Goal: Navigation & Orientation: Find specific page/section

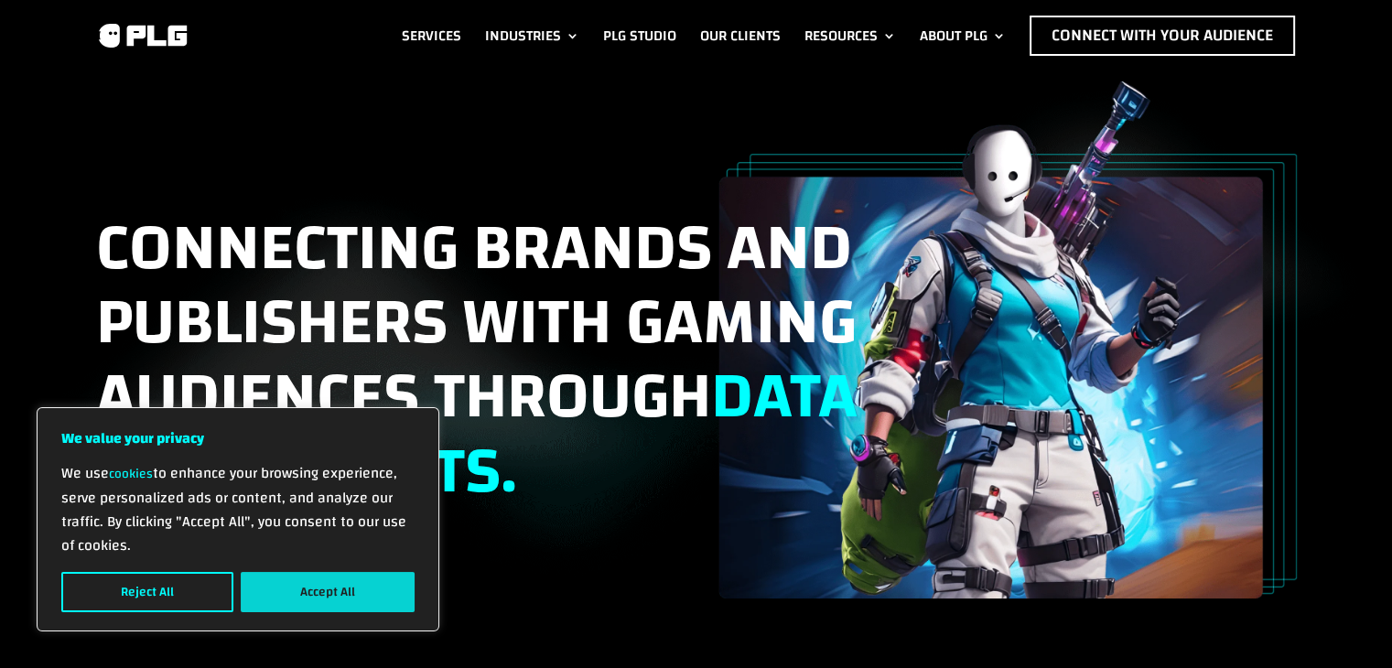
click at [320, 590] on button "Accept All" at bounding box center [328, 592] width 174 height 40
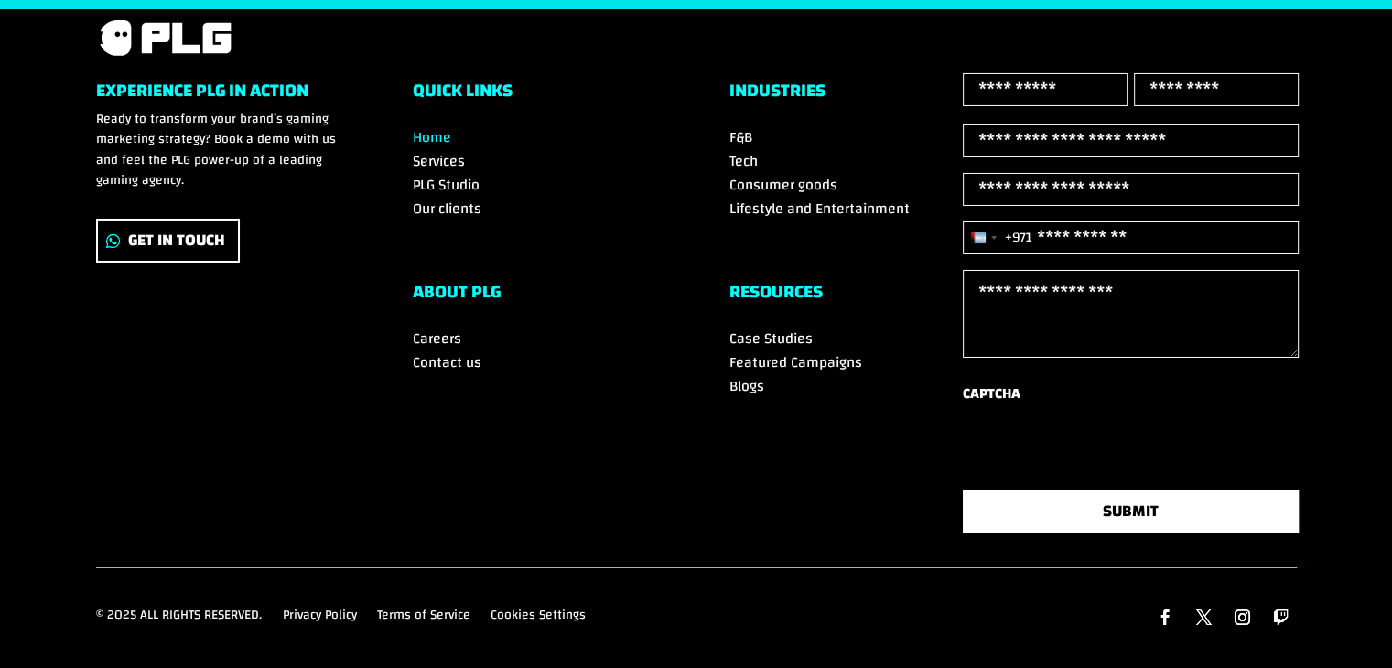
scroll to position [6496, 0]
click at [1234, 612] on link "Follow" at bounding box center [1242, 617] width 31 height 31
click at [1208, 610] on link "Follow" at bounding box center [1203, 617] width 31 height 31
click at [1161, 609] on link "Follow" at bounding box center [1165, 617] width 31 height 31
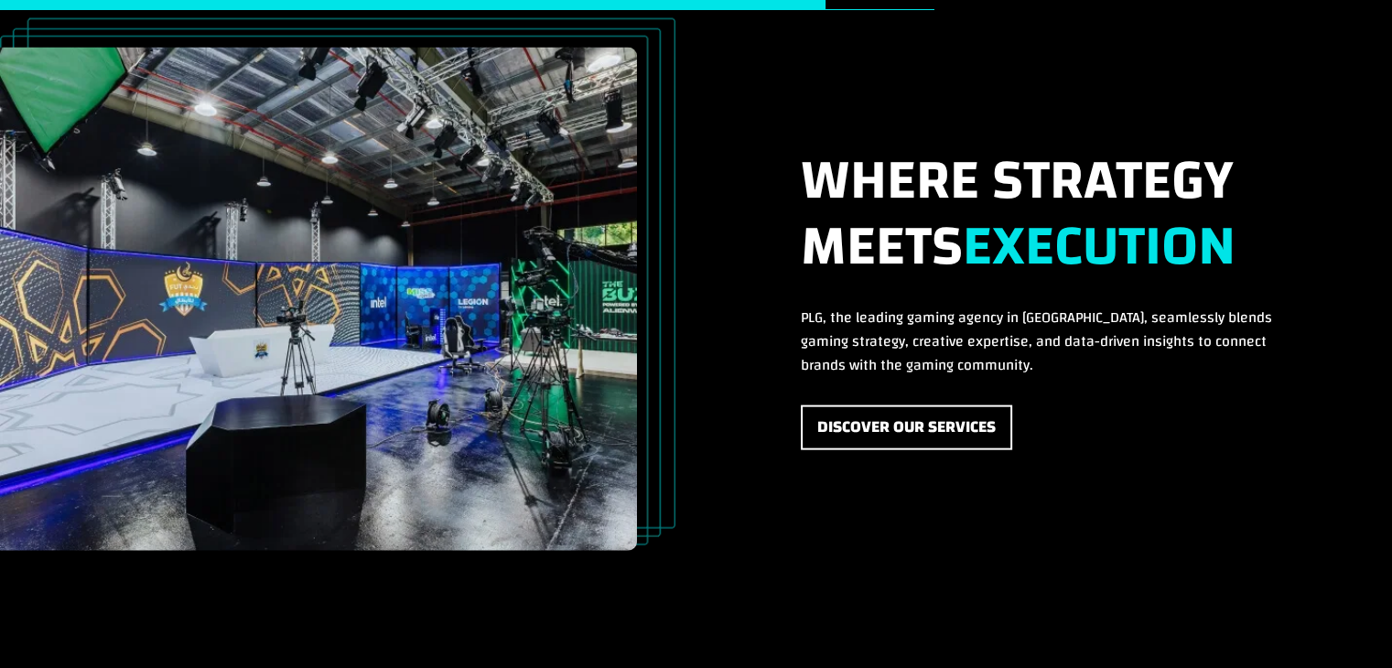
scroll to position [3750, 0]
